Goal: Information Seeking & Learning: Check status

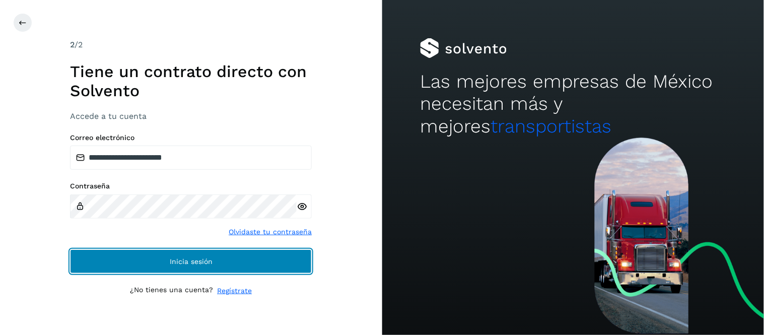
click at [180, 260] on span "Inicia sesión" at bounding box center [191, 261] width 43 height 7
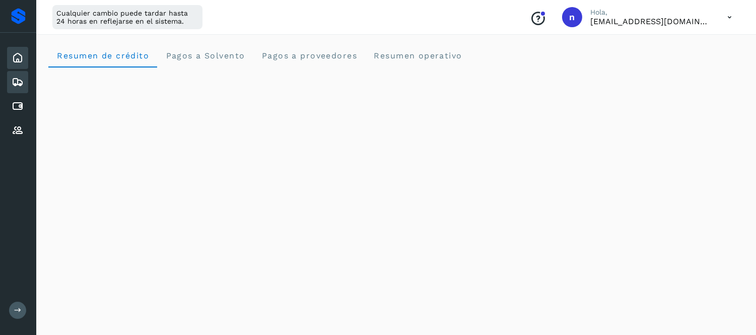
click at [23, 79] on icon at bounding box center [18, 82] width 12 height 12
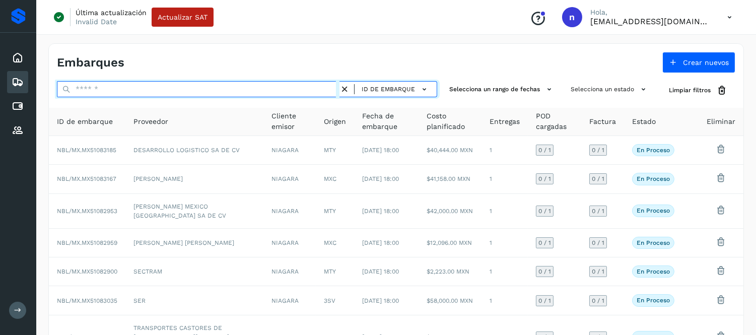
click at [259, 88] on input "text" at bounding box center [198, 89] width 283 height 16
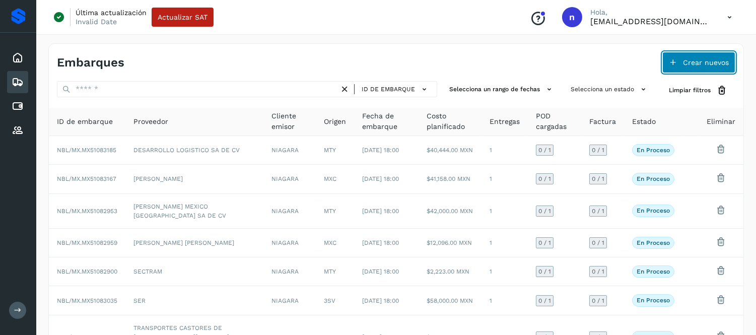
click at [706, 53] on button "Crear nuevos" at bounding box center [698, 62] width 73 height 21
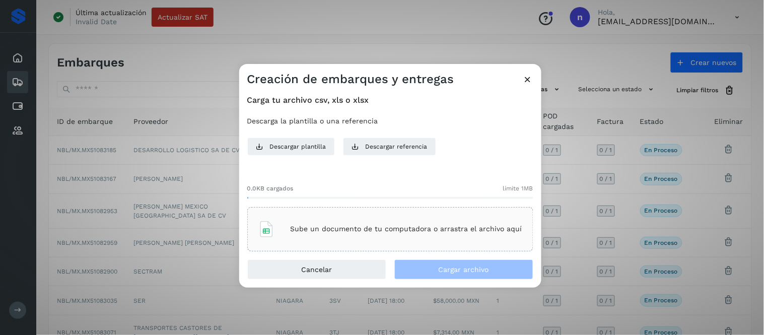
click at [383, 222] on div "Sube un documento de tu computadora o arrastra el archivo aquí" at bounding box center [390, 229] width 264 height 27
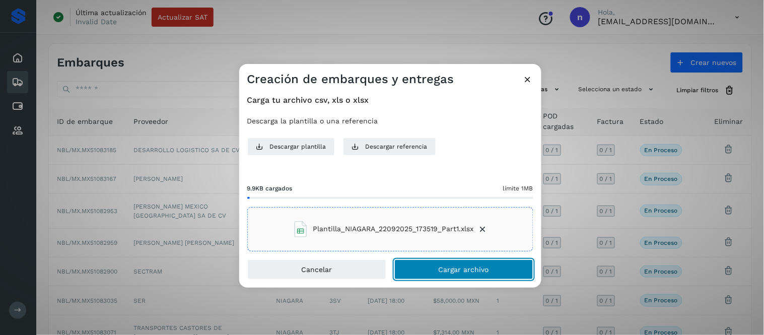
click at [436, 269] on button "Cargar archivo" at bounding box center [463, 269] width 139 height 20
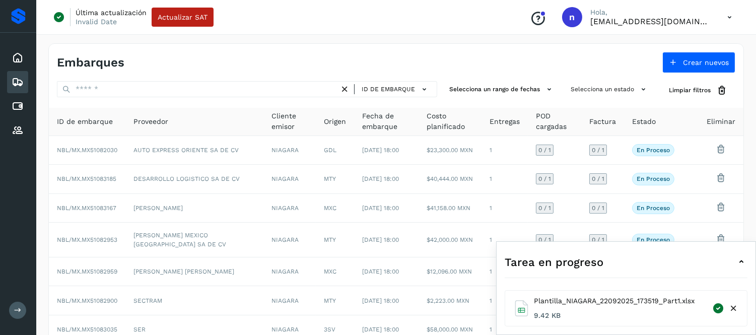
click at [741, 262] on icon at bounding box center [741, 262] width 12 height 12
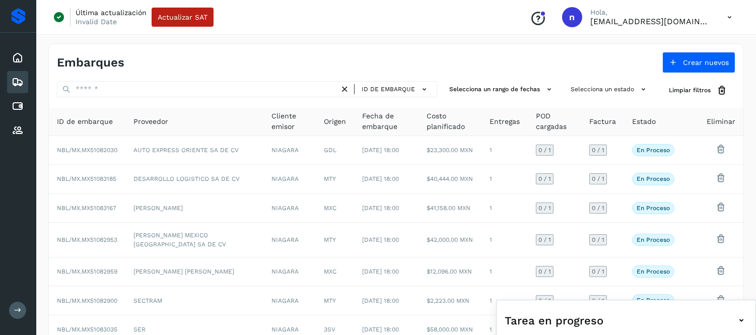
click at [738, 324] on icon at bounding box center [741, 320] width 12 height 12
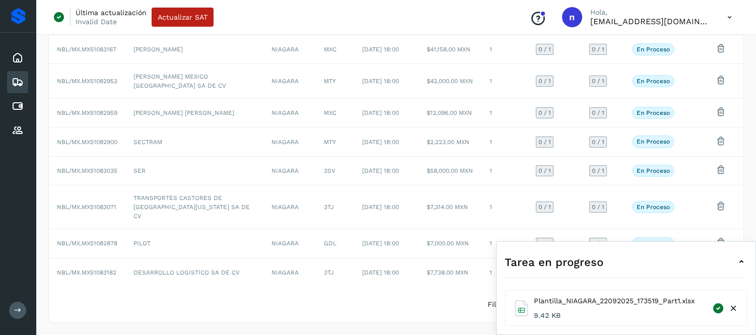
scroll to position [196, 0]
click at [743, 264] on icon at bounding box center [741, 262] width 12 height 12
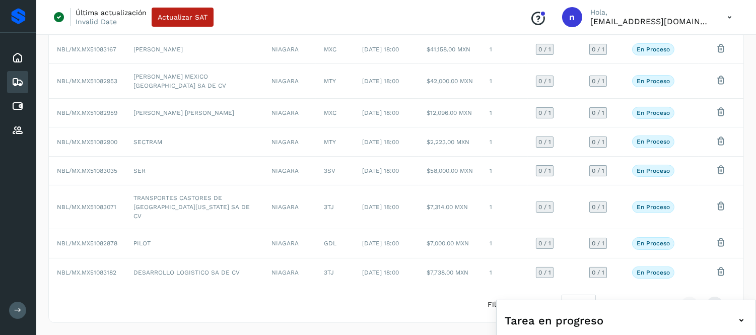
click at [732, 14] on icon at bounding box center [729, 17] width 21 height 21
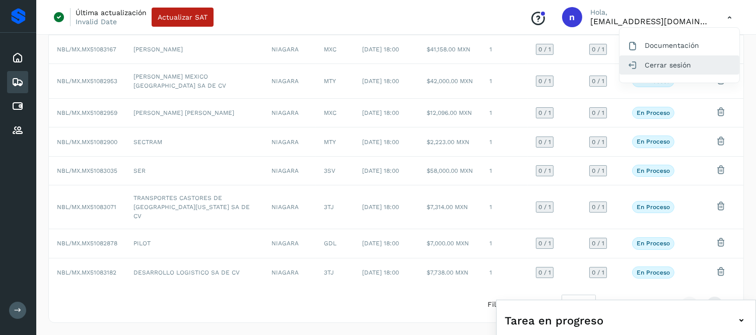
click at [683, 66] on div "Cerrar sesión" at bounding box center [679, 64] width 120 height 19
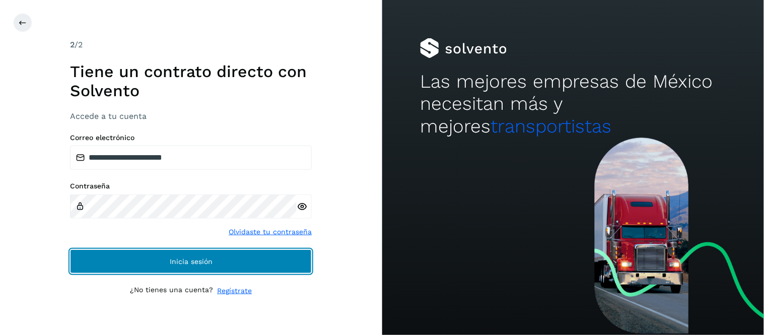
click at [264, 257] on button "Inicia sesión" at bounding box center [191, 261] width 242 height 24
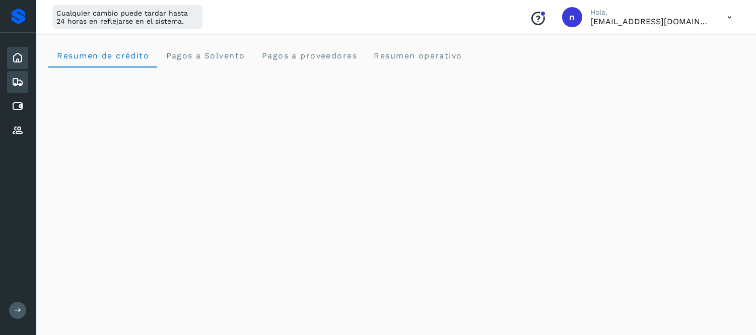
click at [19, 81] on icon at bounding box center [18, 82] width 12 height 12
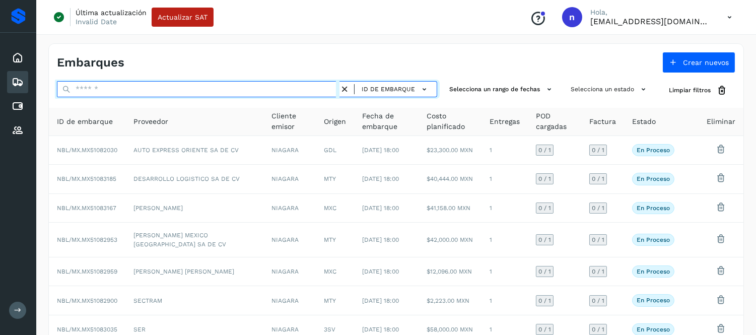
click at [161, 93] on input "text" at bounding box center [198, 89] width 283 height 16
paste input "**********"
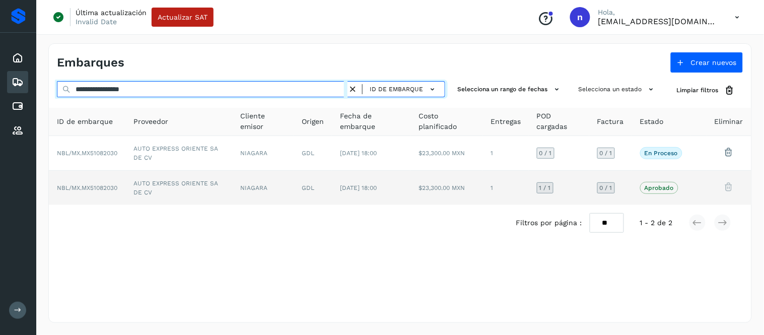
type input "**********"
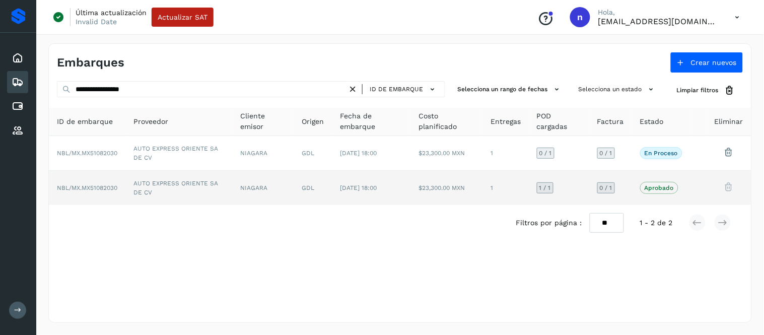
click at [442, 187] on td "$23,300.00 MXN" at bounding box center [446, 188] width 72 height 34
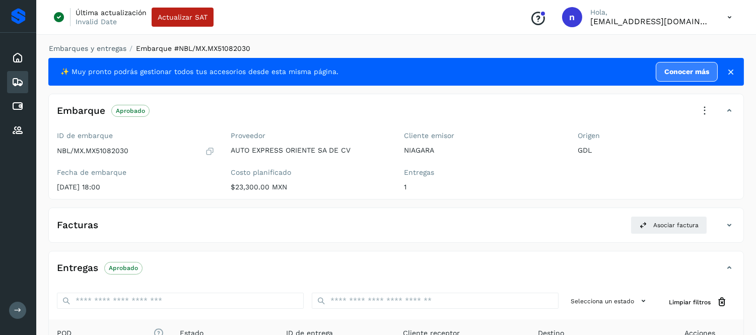
click at [729, 228] on icon at bounding box center [729, 225] width 12 height 12
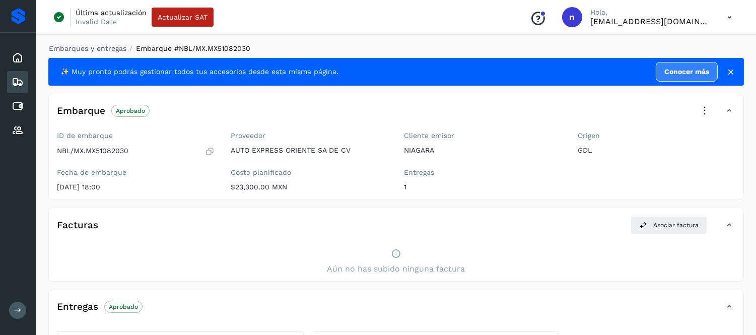
click at [729, 228] on icon at bounding box center [729, 225] width 12 height 12
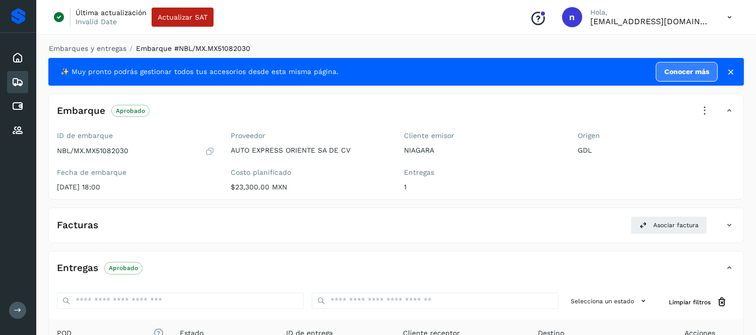
click at [729, 228] on icon at bounding box center [729, 225] width 12 height 12
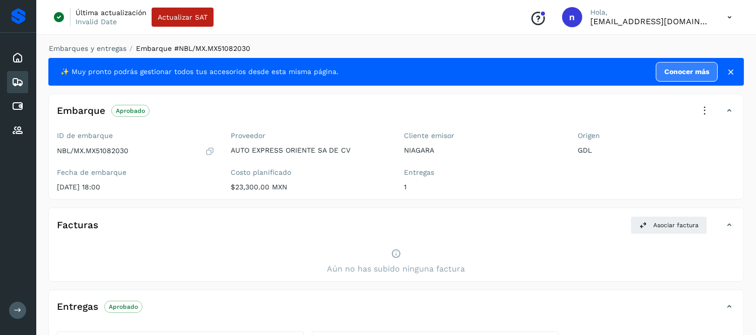
click at [729, 228] on icon at bounding box center [729, 225] width 12 height 12
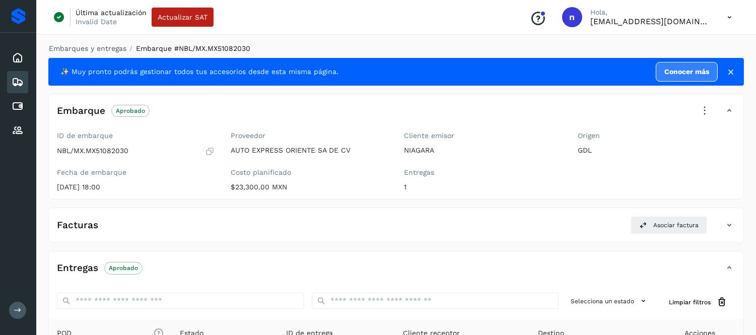
click at [17, 78] on icon at bounding box center [18, 82] width 12 height 12
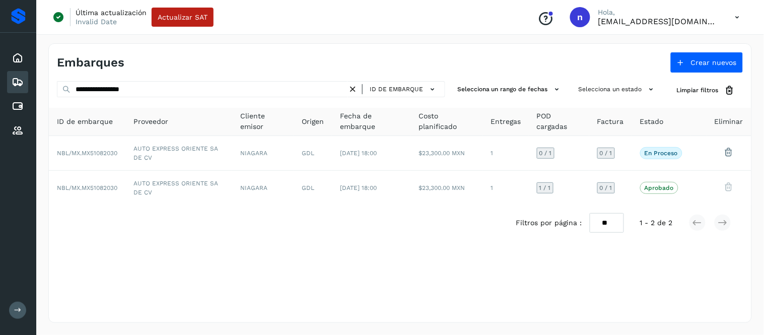
click at [733, 14] on icon at bounding box center [737, 17] width 21 height 21
click at [672, 66] on div "Cerrar sesión" at bounding box center [687, 64] width 120 height 19
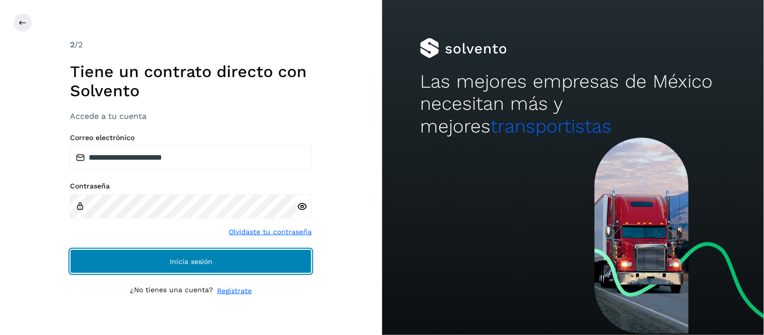
click at [230, 264] on button "Inicia sesión" at bounding box center [191, 261] width 242 height 24
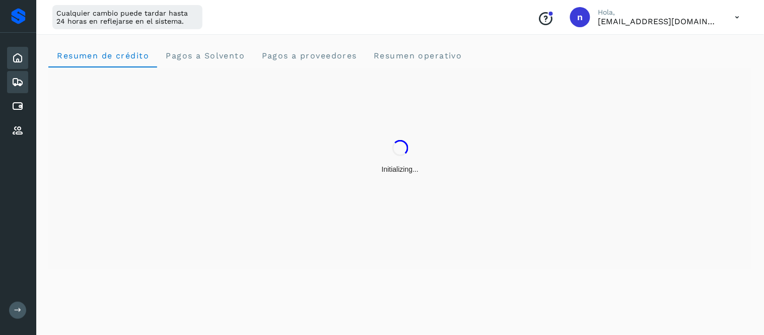
click at [19, 79] on icon at bounding box center [18, 82] width 12 height 12
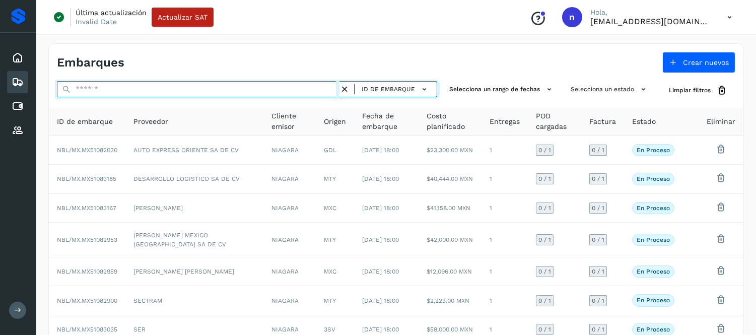
click at [254, 88] on input "text" at bounding box center [198, 89] width 283 height 16
paste input "**********"
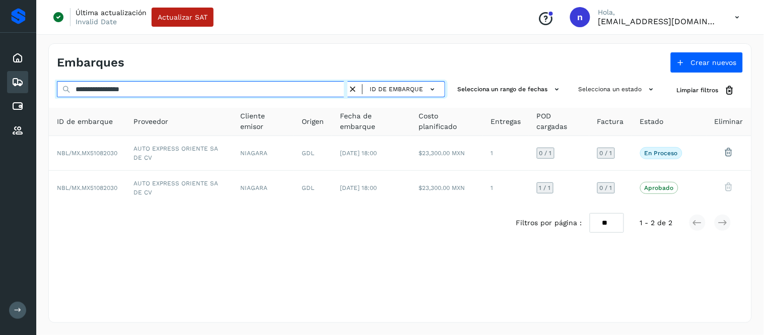
type input "**********"
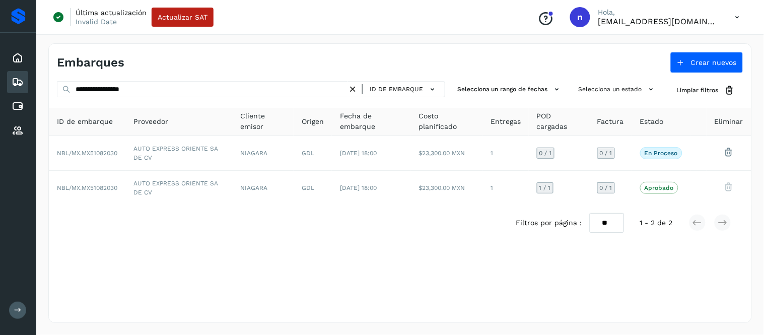
click at [741, 14] on icon at bounding box center [737, 17] width 21 height 21
click at [504, 193] on div at bounding box center [382, 167] width 764 height 335
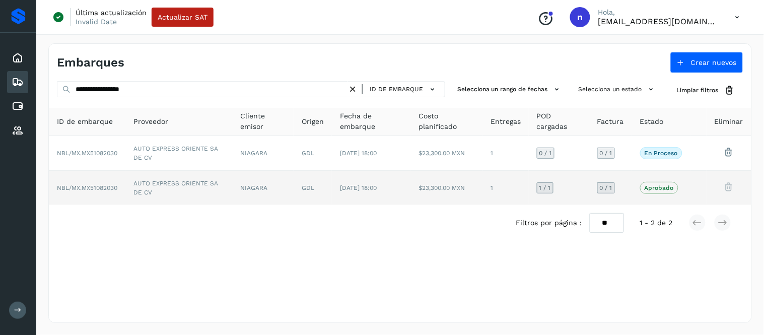
click at [530, 196] on td "1 / 1" at bounding box center [559, 188] width 60 height 34
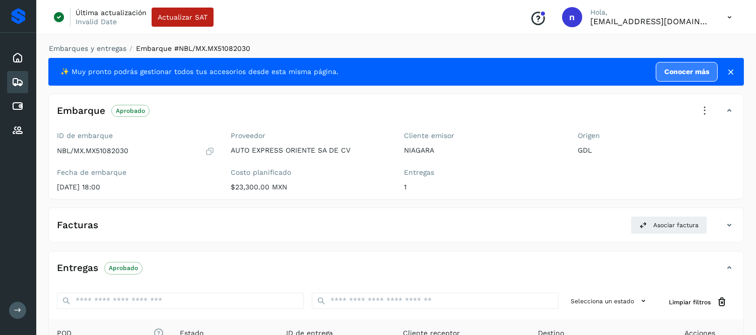
click at [733, 13] on icon at bounding box center [729, 17] width 21 height 21
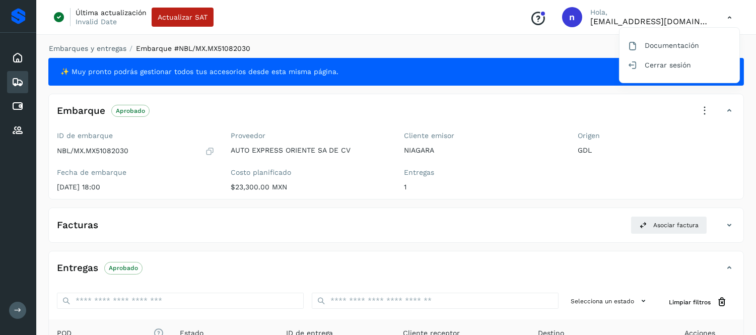
click at [17, 85] on icon at bounding box center [18, 82] width 12 height 12
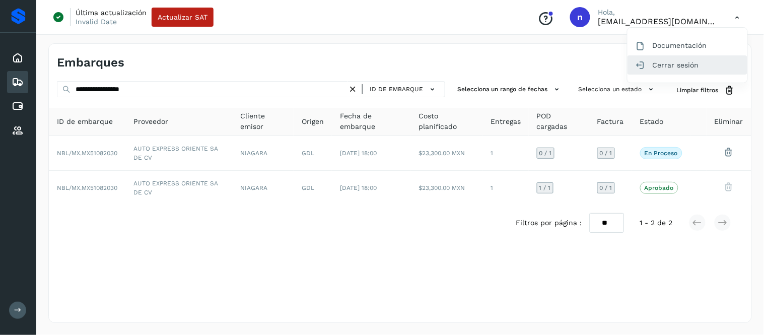
click at [707, 68] on div "Cerrar sesión" at bounding box center [687, 64] width 120 height 19
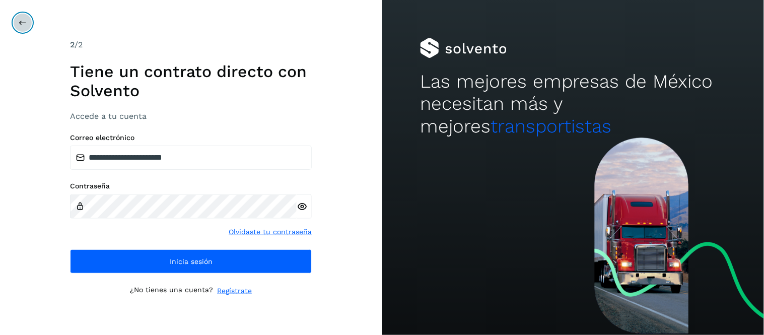
click at [22, 27] on button at bounding box center [22, 22] width 19 height 19
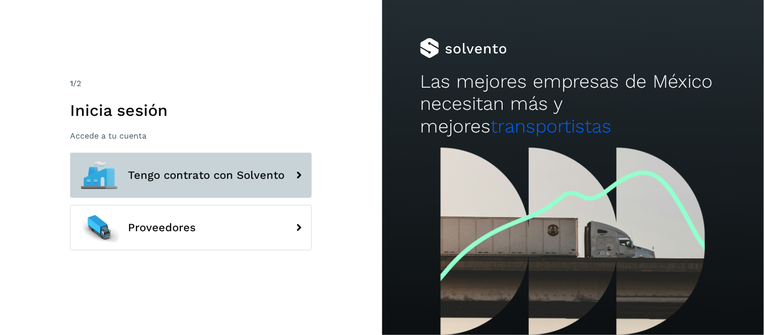
click at [216, 179] on span "Tengo contrato con Solvento" at bounding box center [206, 175] width 157 height 12
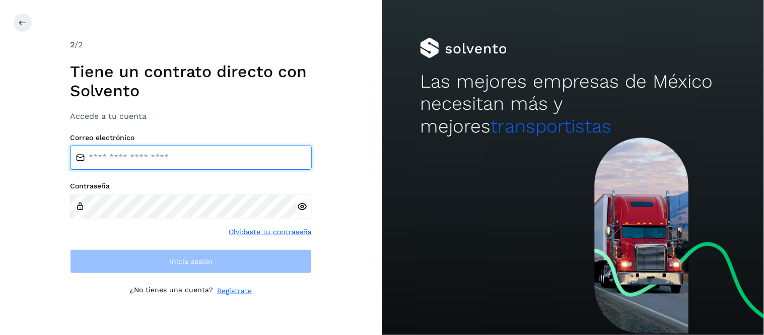
type input "**********"
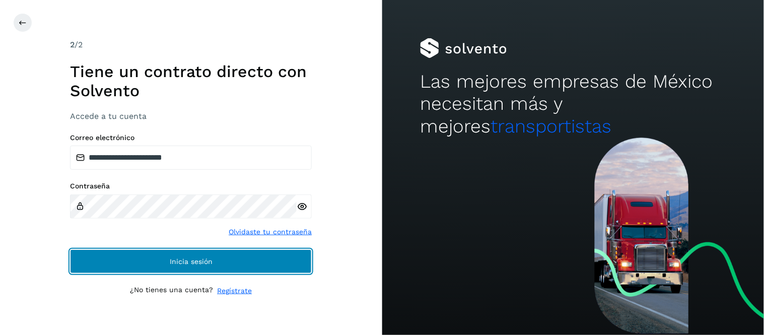
click at [176, 258] on span "Inicia sesión" at bounding box center [191, 261] width 43 height 7
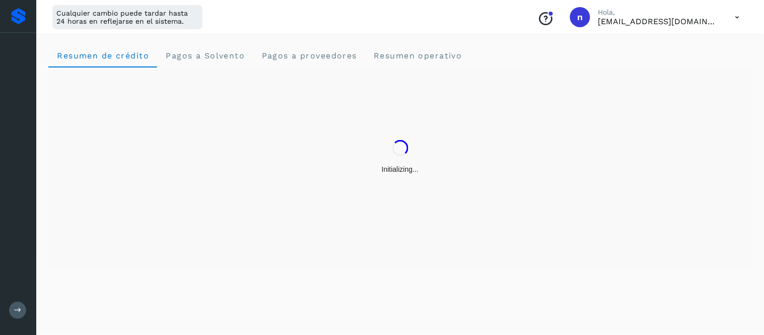
click at [202, 256] on div "Initializing..." at bounding box center [399, 167] width 703 height 201
click at [12, 79] on icon at bounding box center [18, 82] width 12 height 12
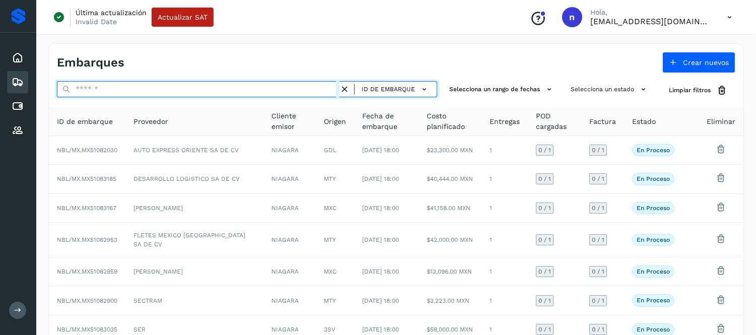
click at [124, 94] on input "text" at bounding box center [198, 89] width 283 height 16
paste input "**********"
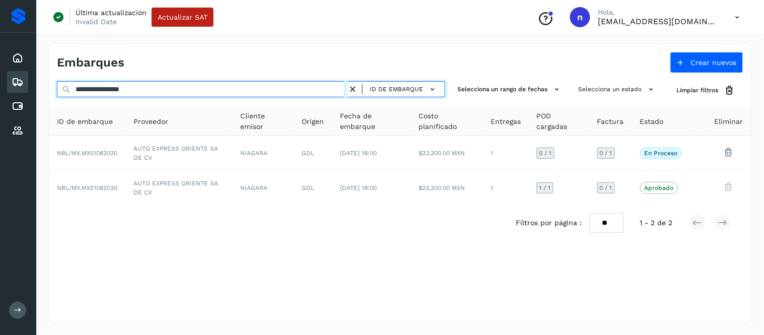
type input "**********"
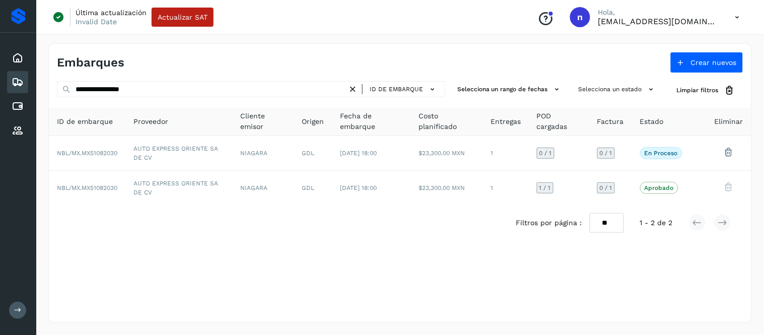
click at [734, 15] on icon at bounding box center [737, 17] width 21 height 21
click at [676, 61] on div "Cerrar sesión" at bounding box center [687, 64] width 120 height 19
